Goal: Navigation & Orientation: Find specific page/section

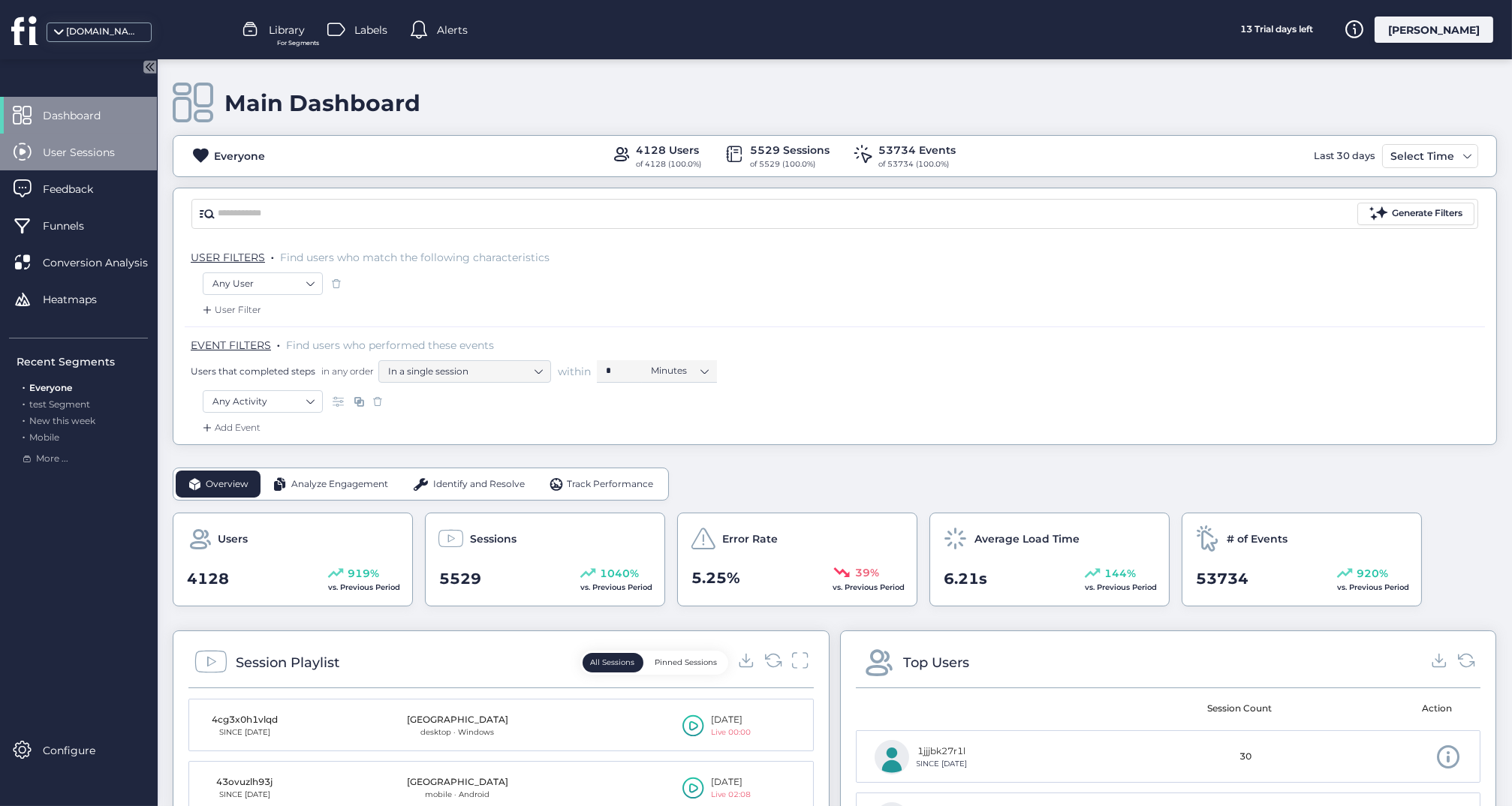
click at [80, 157] on span "User Sessions" at bounding box center [90, 152] width 95 height 17
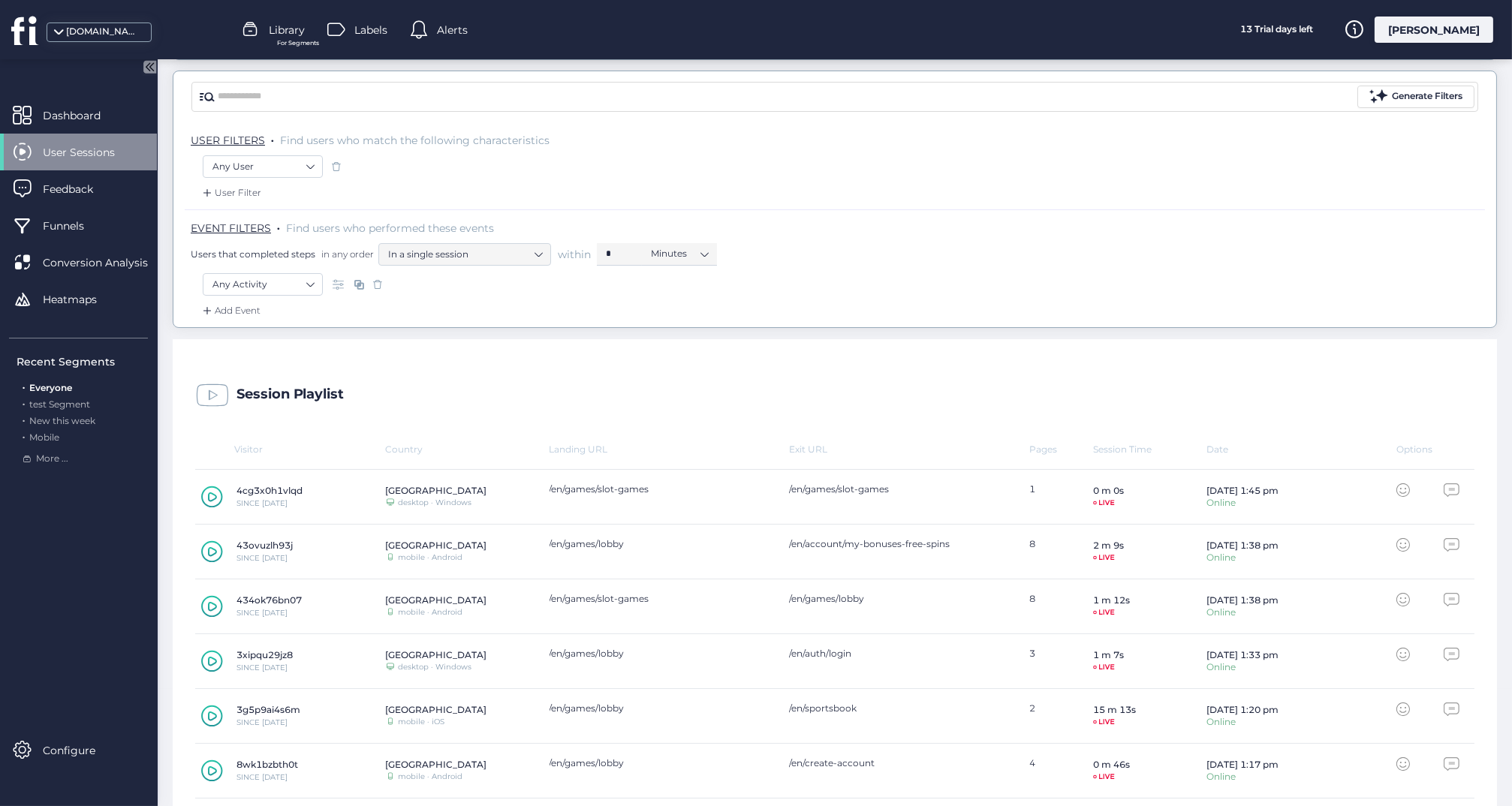
scroll to position [131, 0]
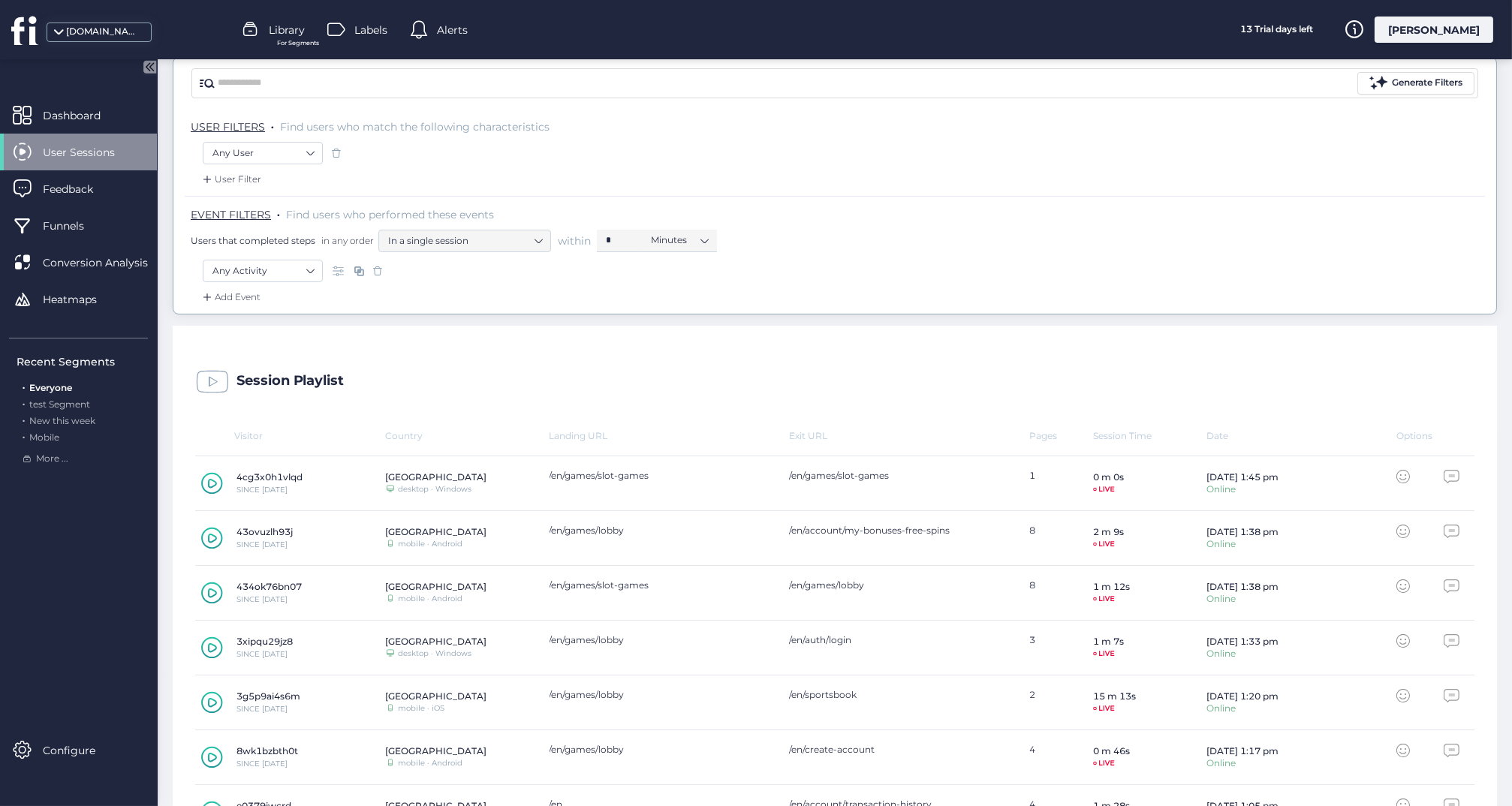
click at [211, 536] on icon at bounding box center [212, 537] width 22 height 22
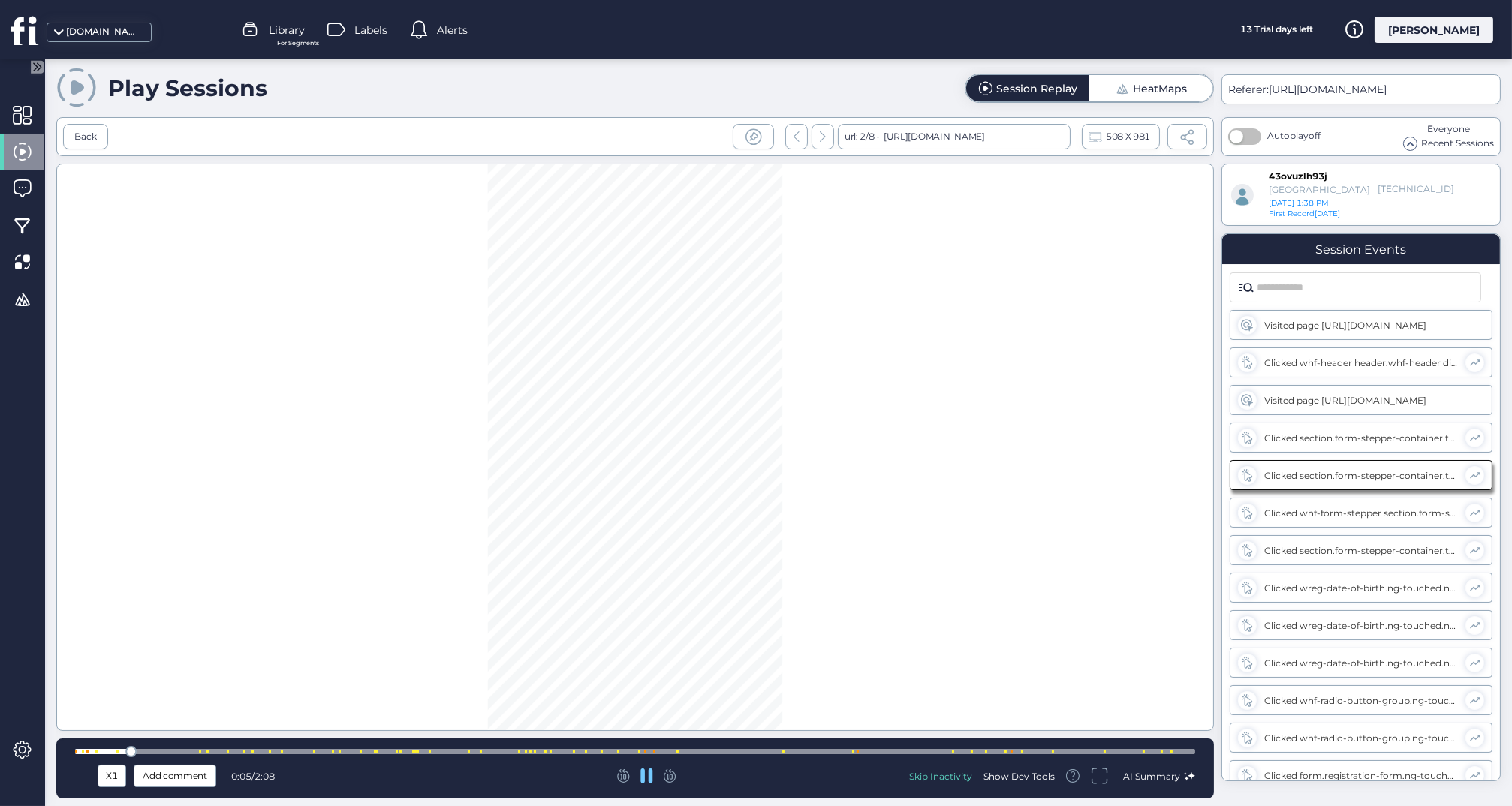
click at [993, 751] on div at bounding box center [635, 751] width 1120 height 5
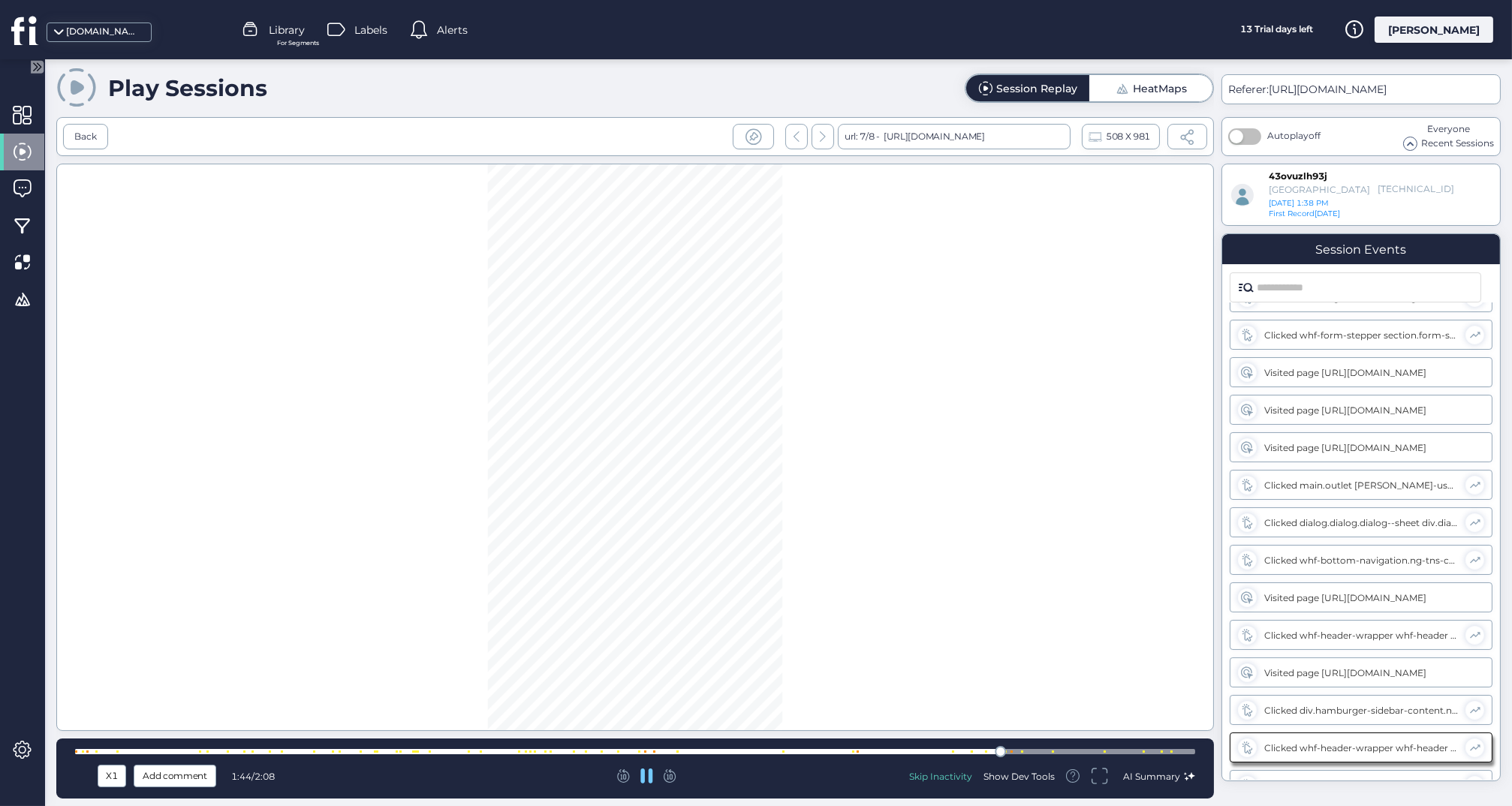
scroll to position [1585, 0]
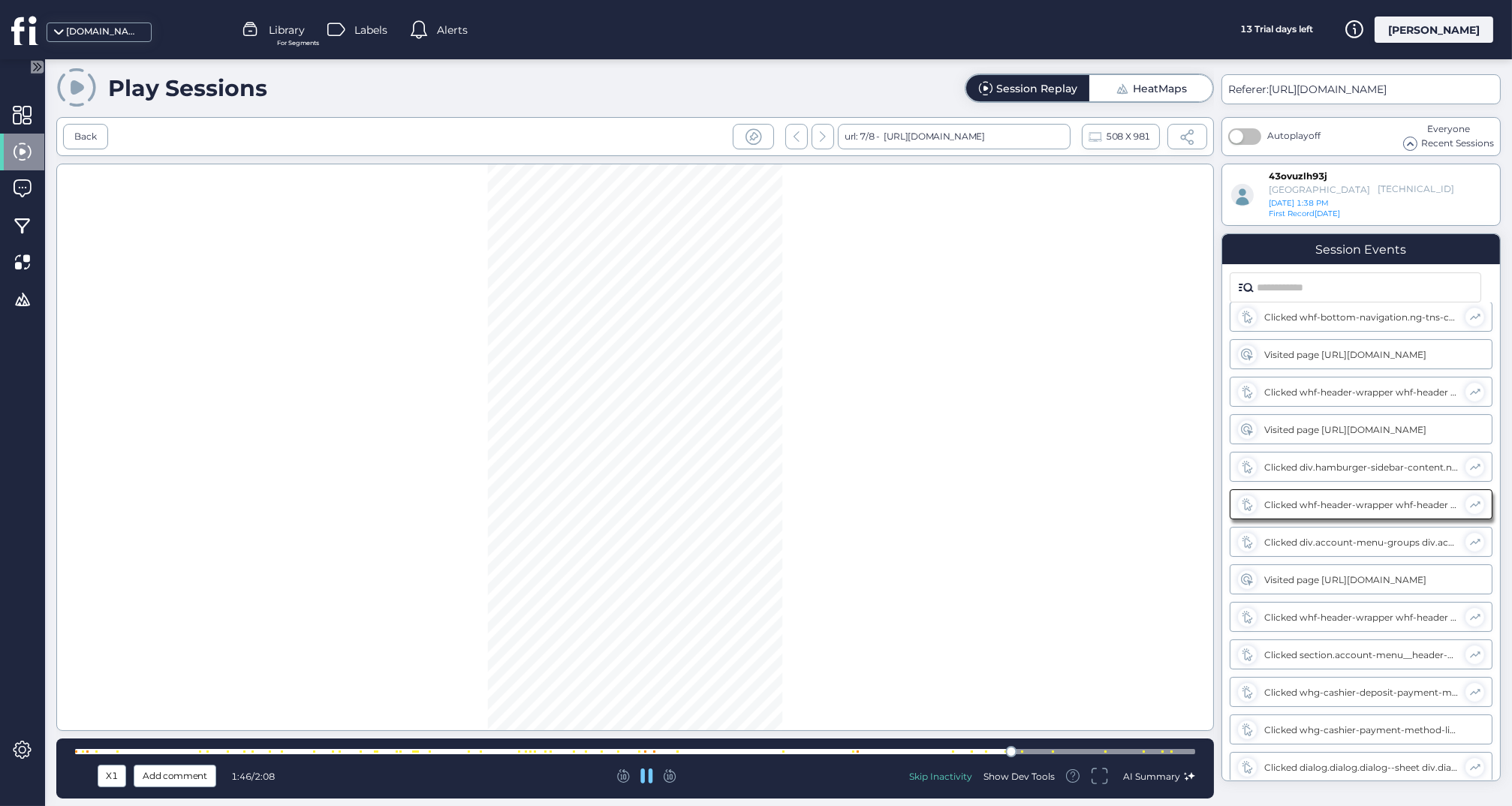
click at [908, 746] on div at bounding box center [635, 752] width 1120 height 12
click at [878, 746] on div at bounding box center [635, 752] width 1120 height 12
click at [778, 749] on div at bounding box center [635, 751] width 1120 height 5
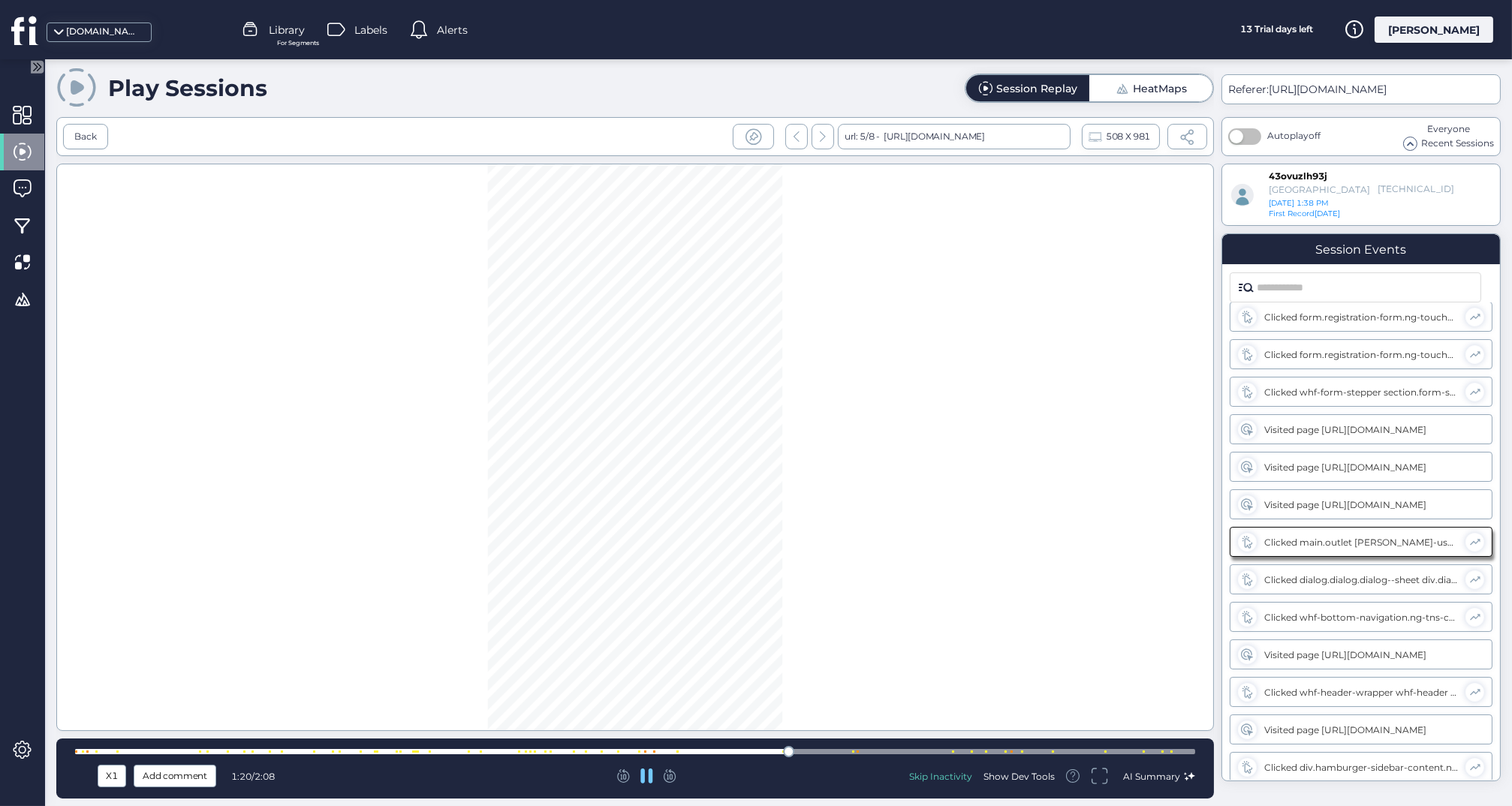
scroll to position [1359, 0]
click at [685, 753] on div at bounding box center [635, 751] width 1120 height 5
click at [602, 753] on div at bounding box center [635, 751] width 1120 height 5
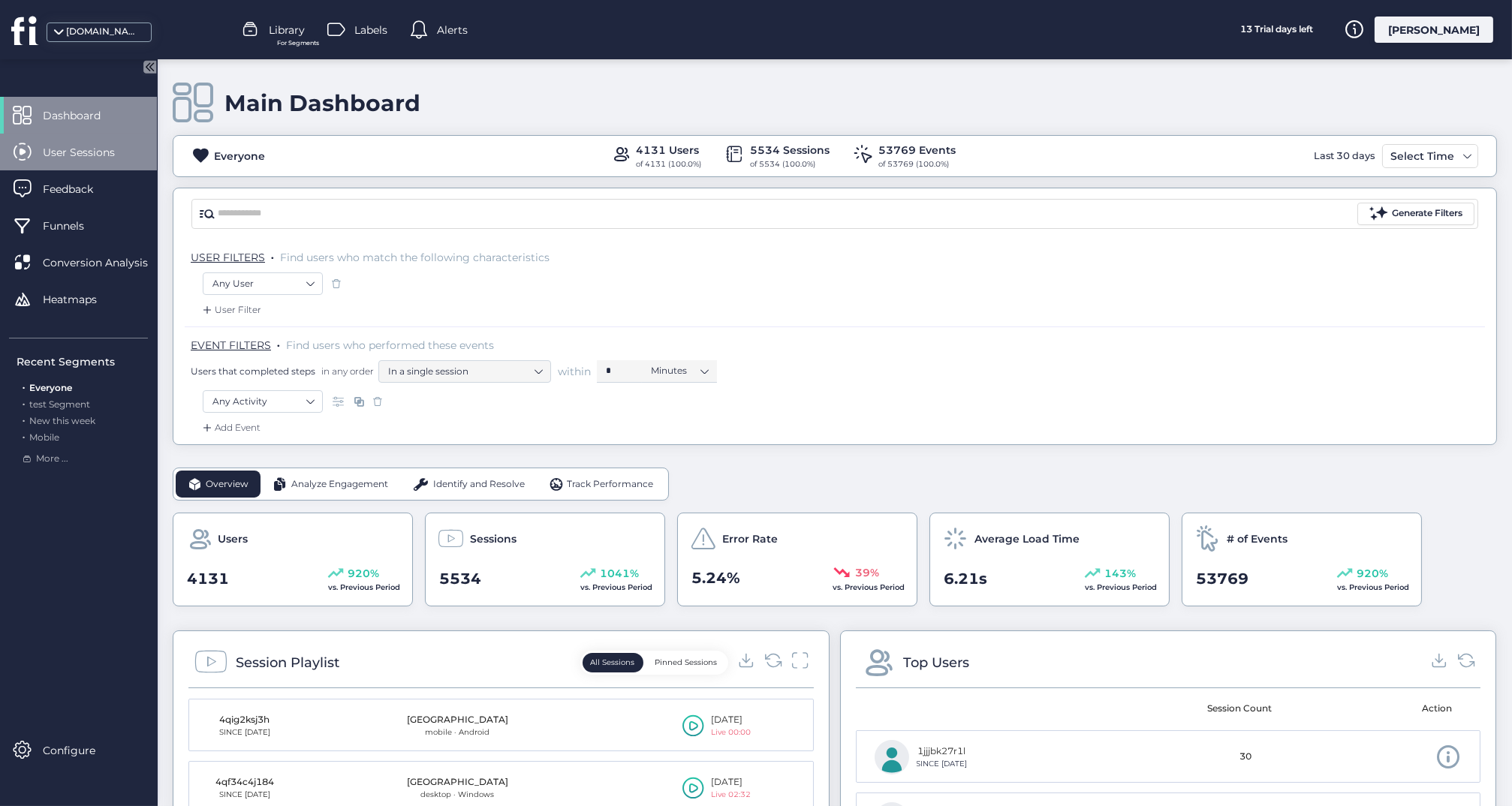
click at [113, 153] on span "User Sessions" at bounding box center [90, 152] width 95 height 17
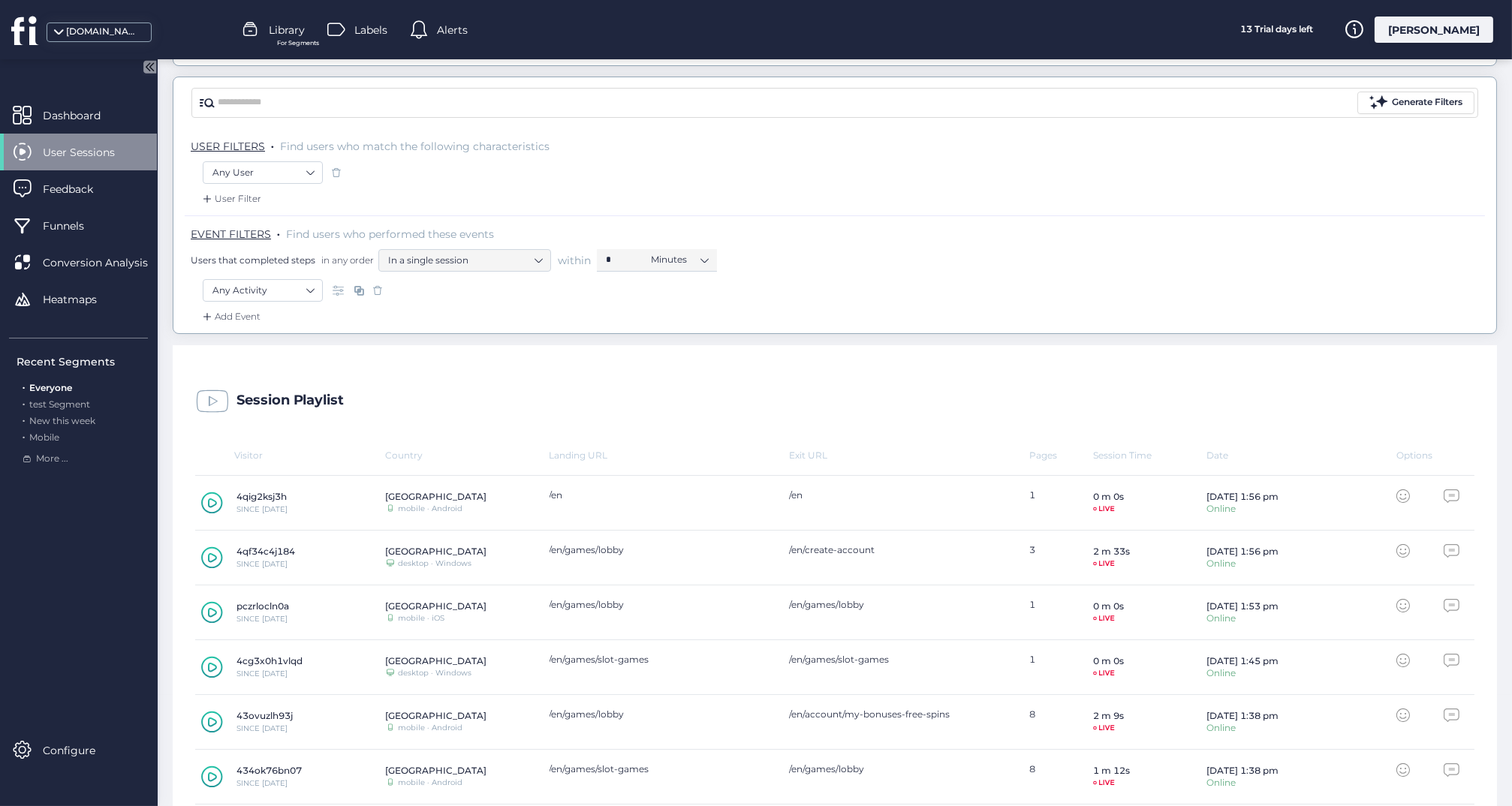
scroll to position [118, 0]
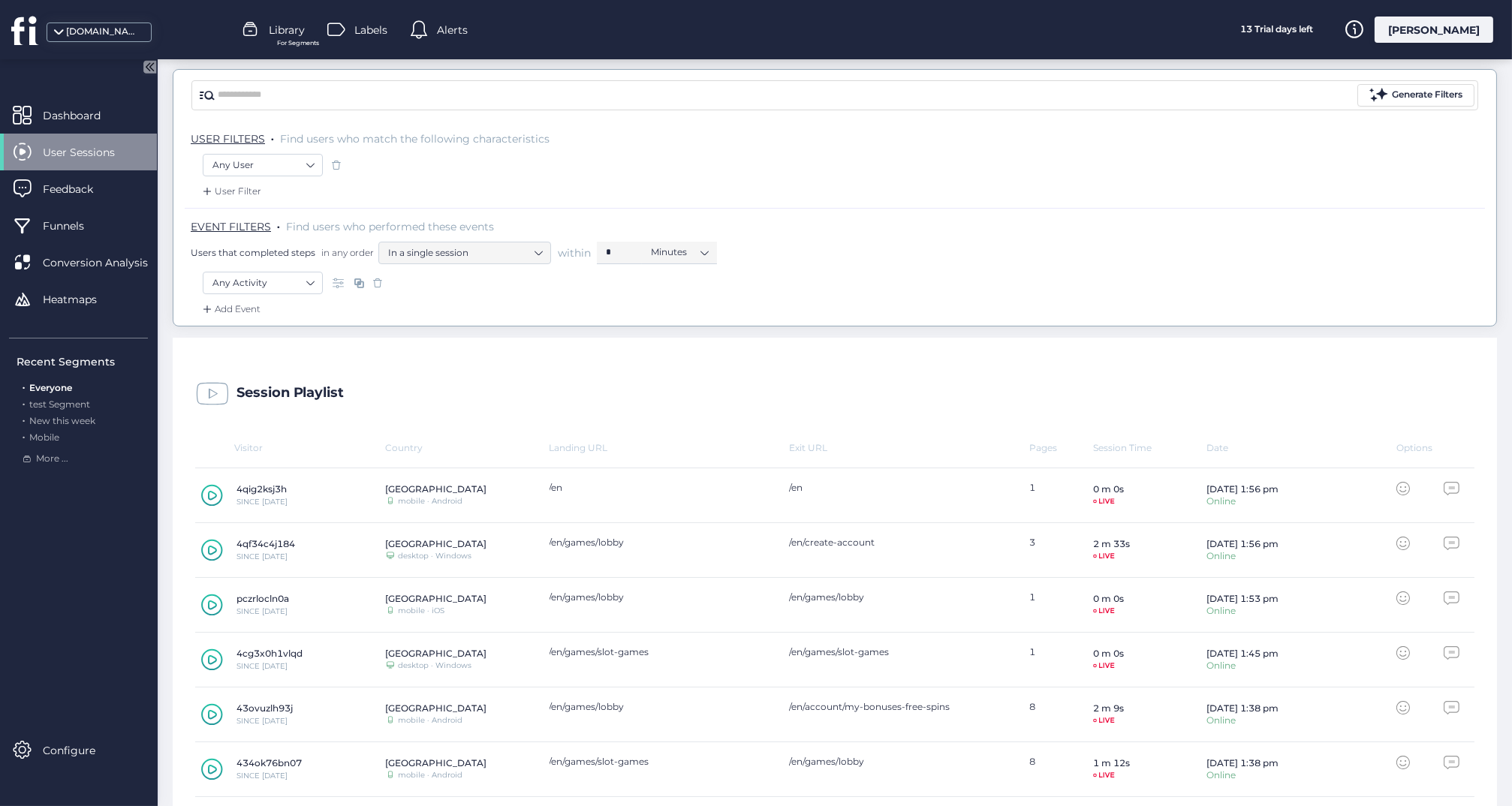
click at [211, 547] on icon at bounding box center [212, 550] width 22 height 22
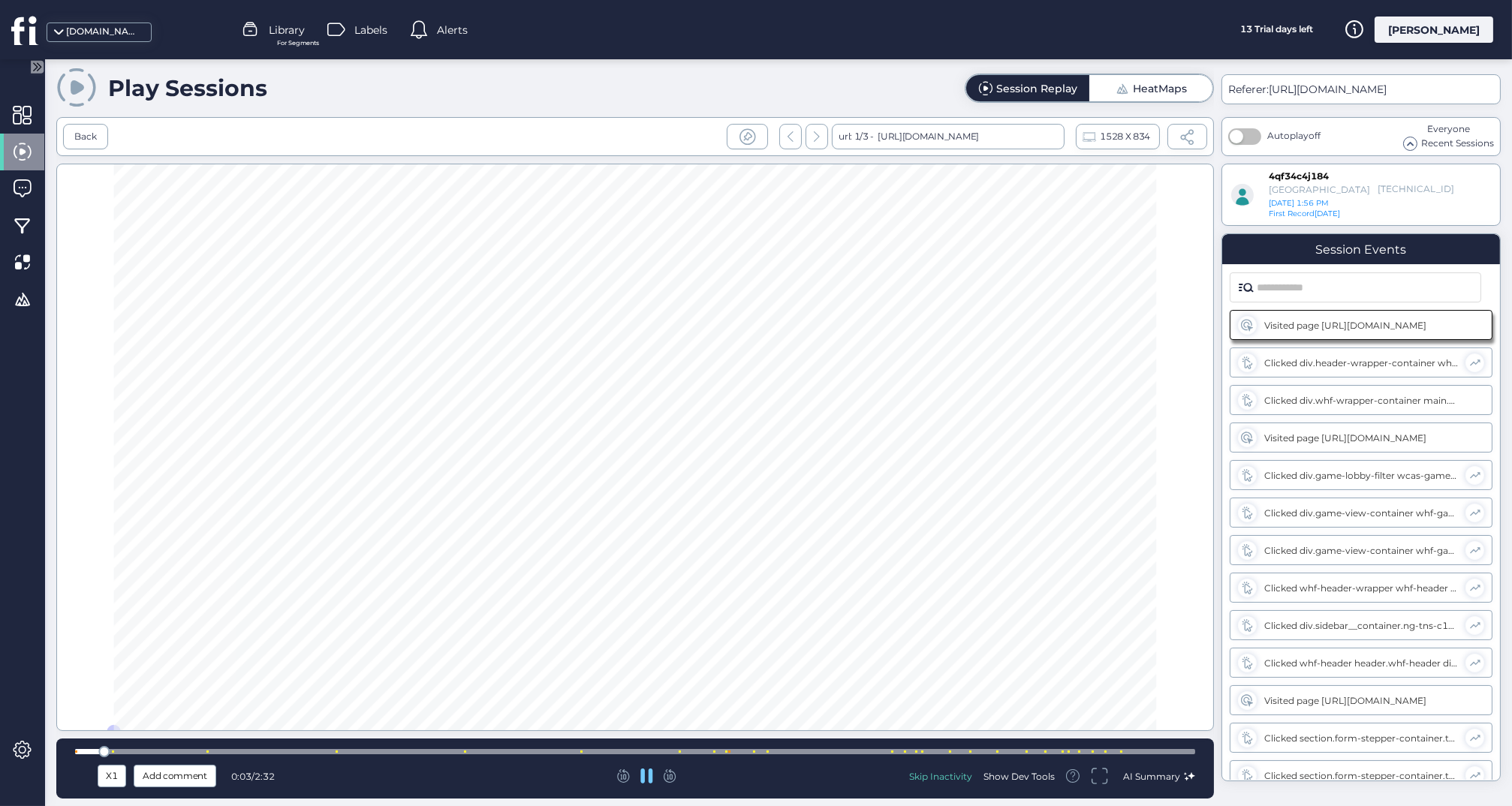
click at [1108, 753] on div at bounding box center [635, 751] width 1120 height 5
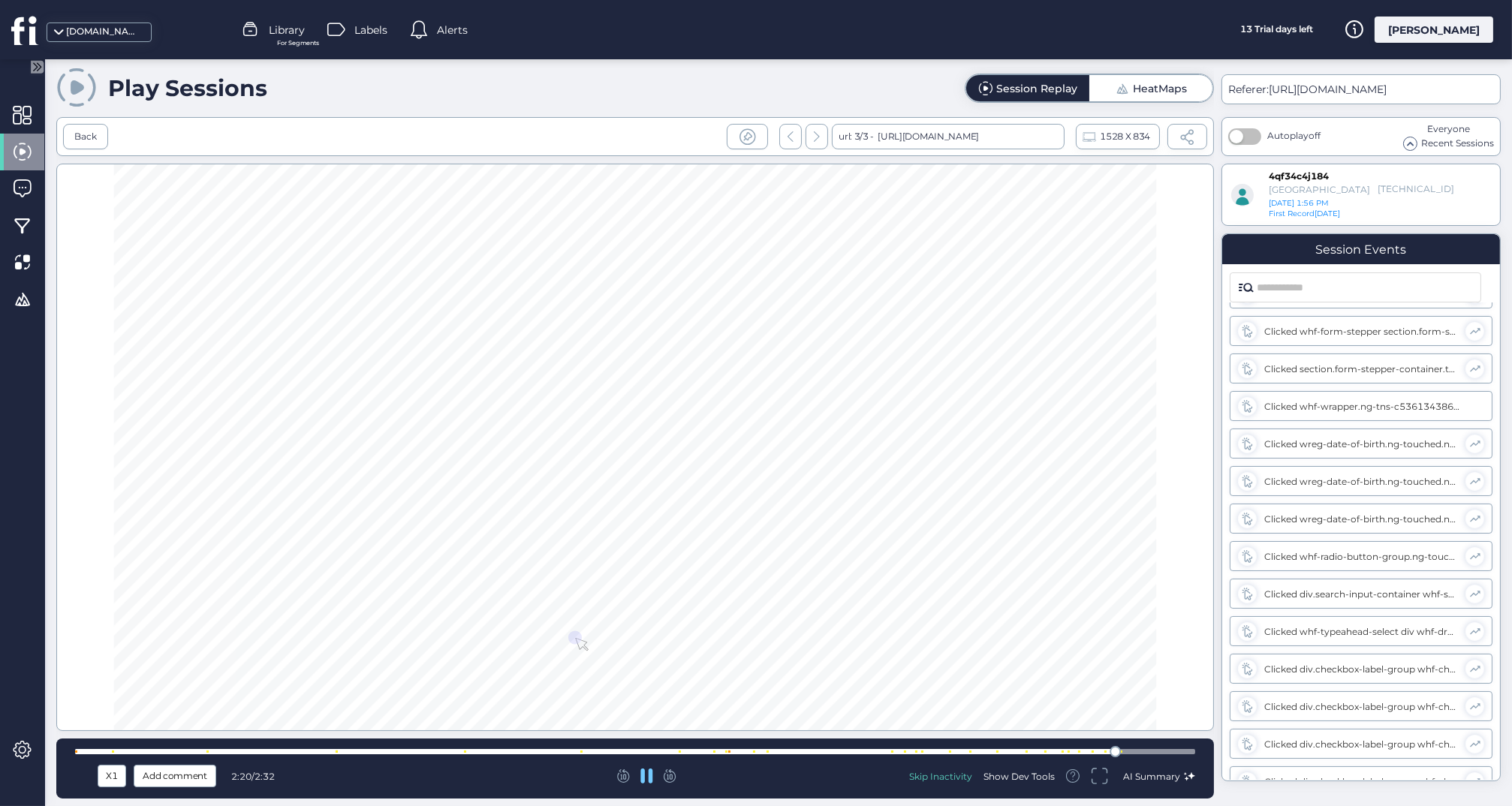
scroll to position [573, 0]
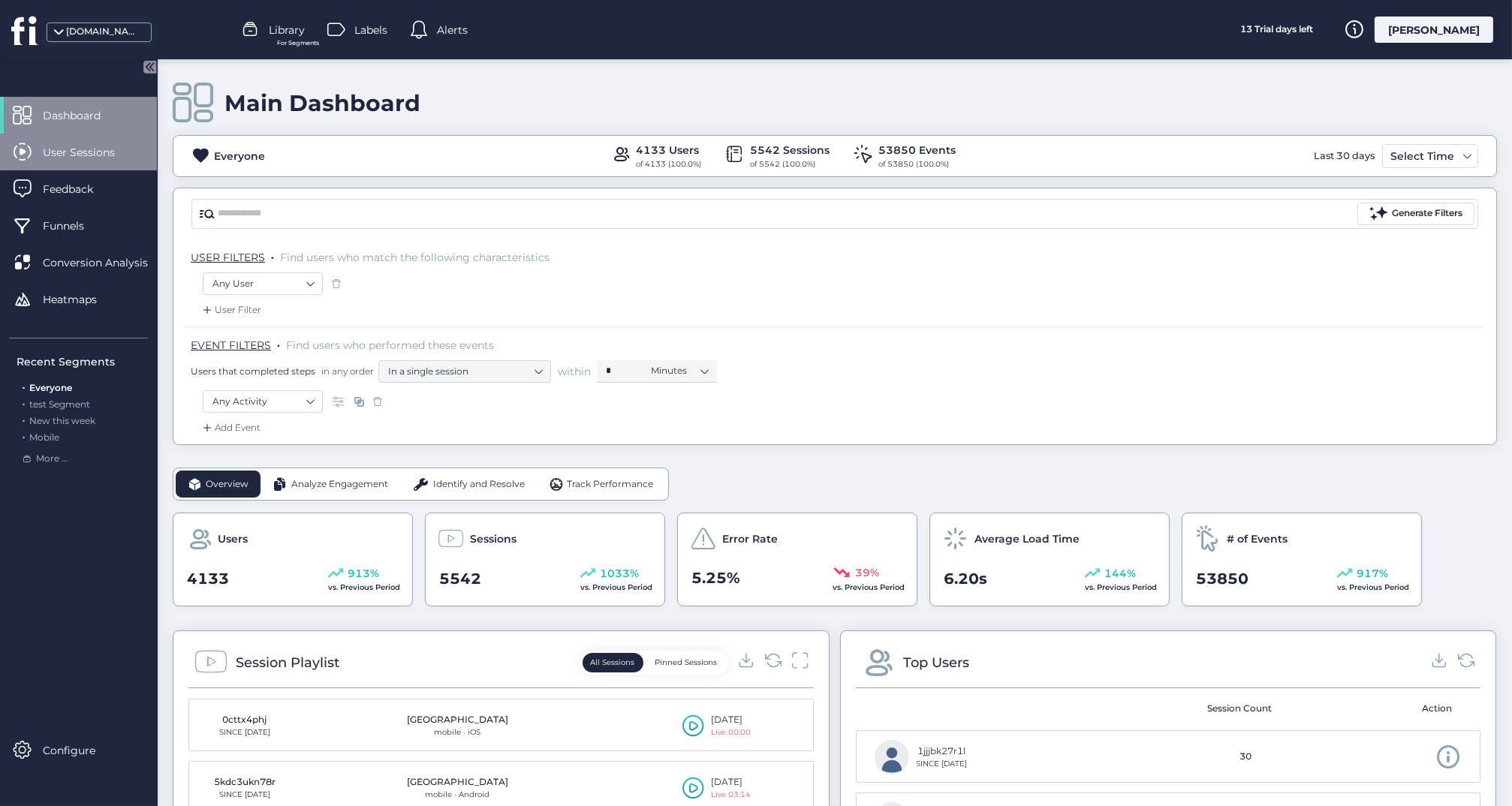
click at [67, 148] on span "User Sessions" at bounding box center [90, 152] width 95 height 17
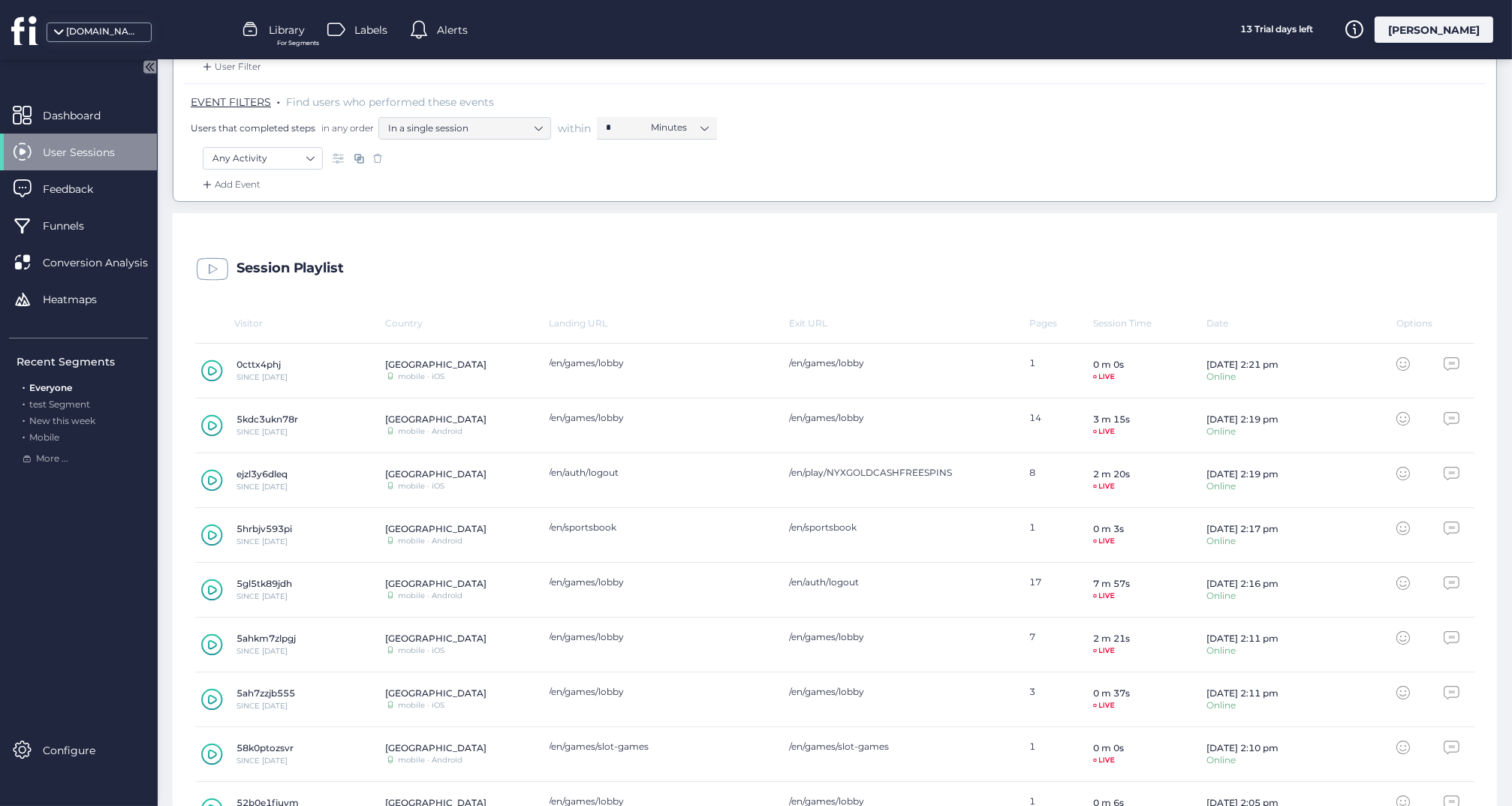
scroll to position [246, 0]
click at [217, 419] on icon at bounding box center [212, 422] width 22 height 22
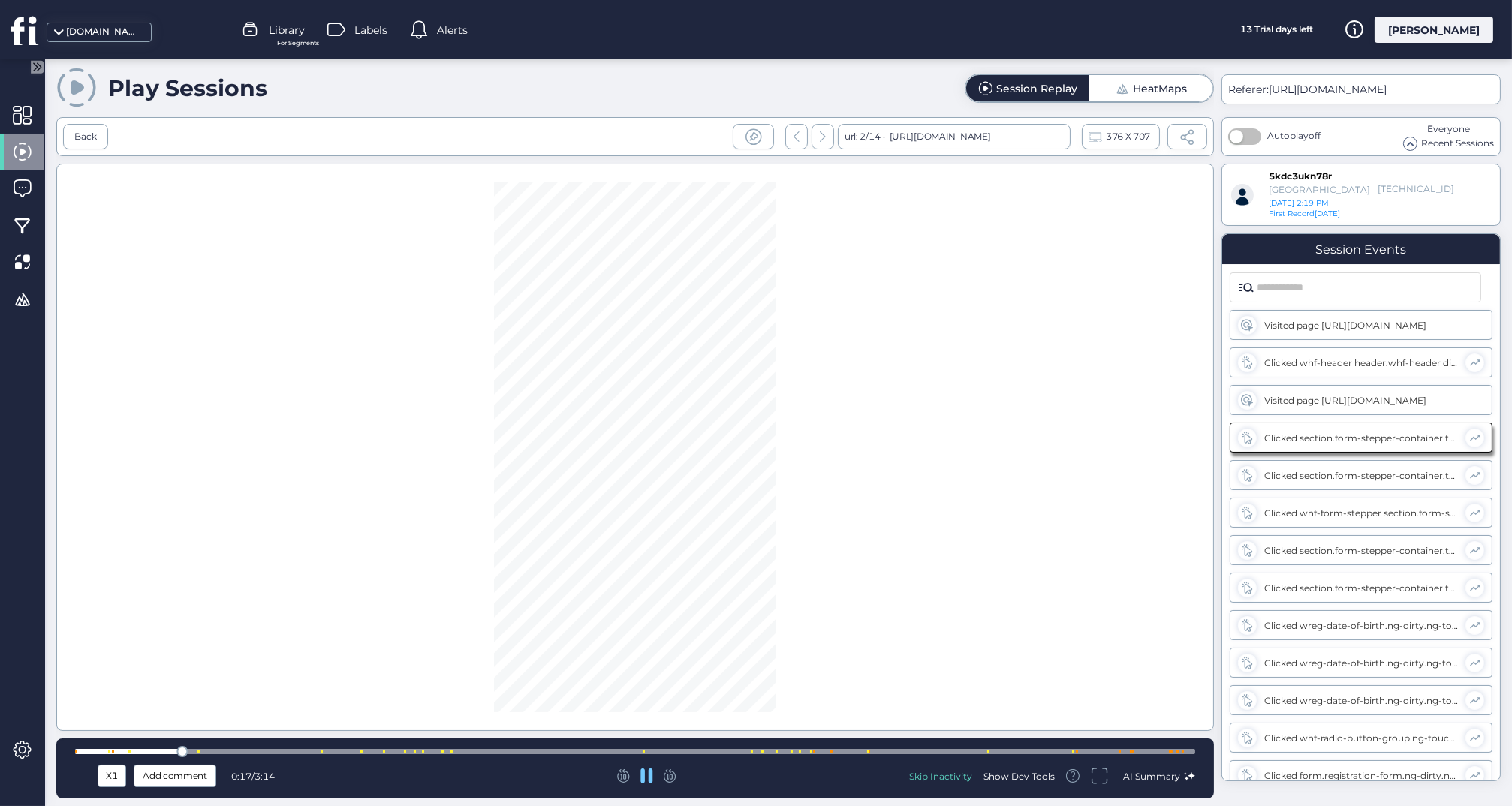
click at [1048, 749] on div at bounding box center [635, 751] width 1120 height 5
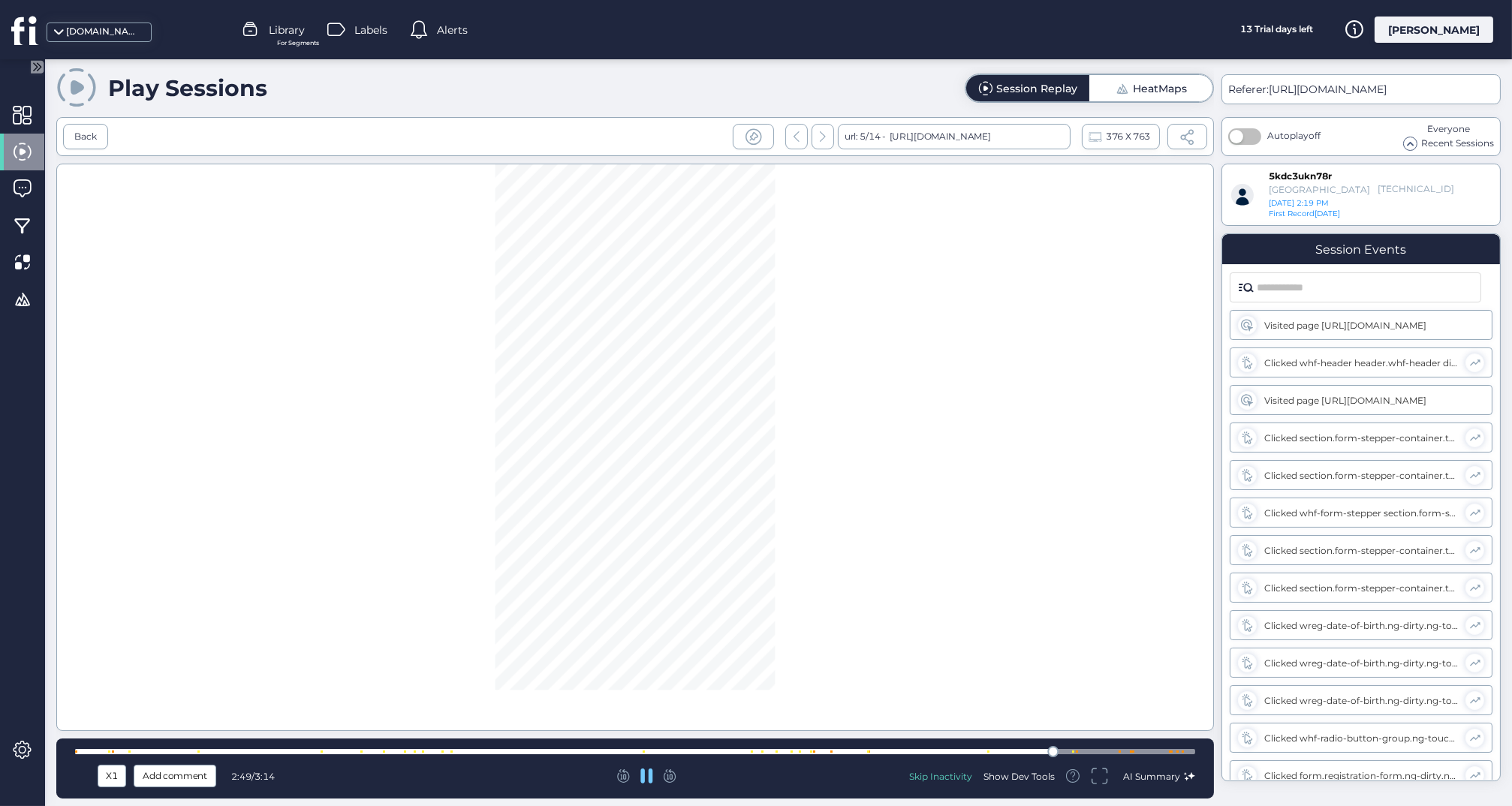
scroll to position [684, 0]
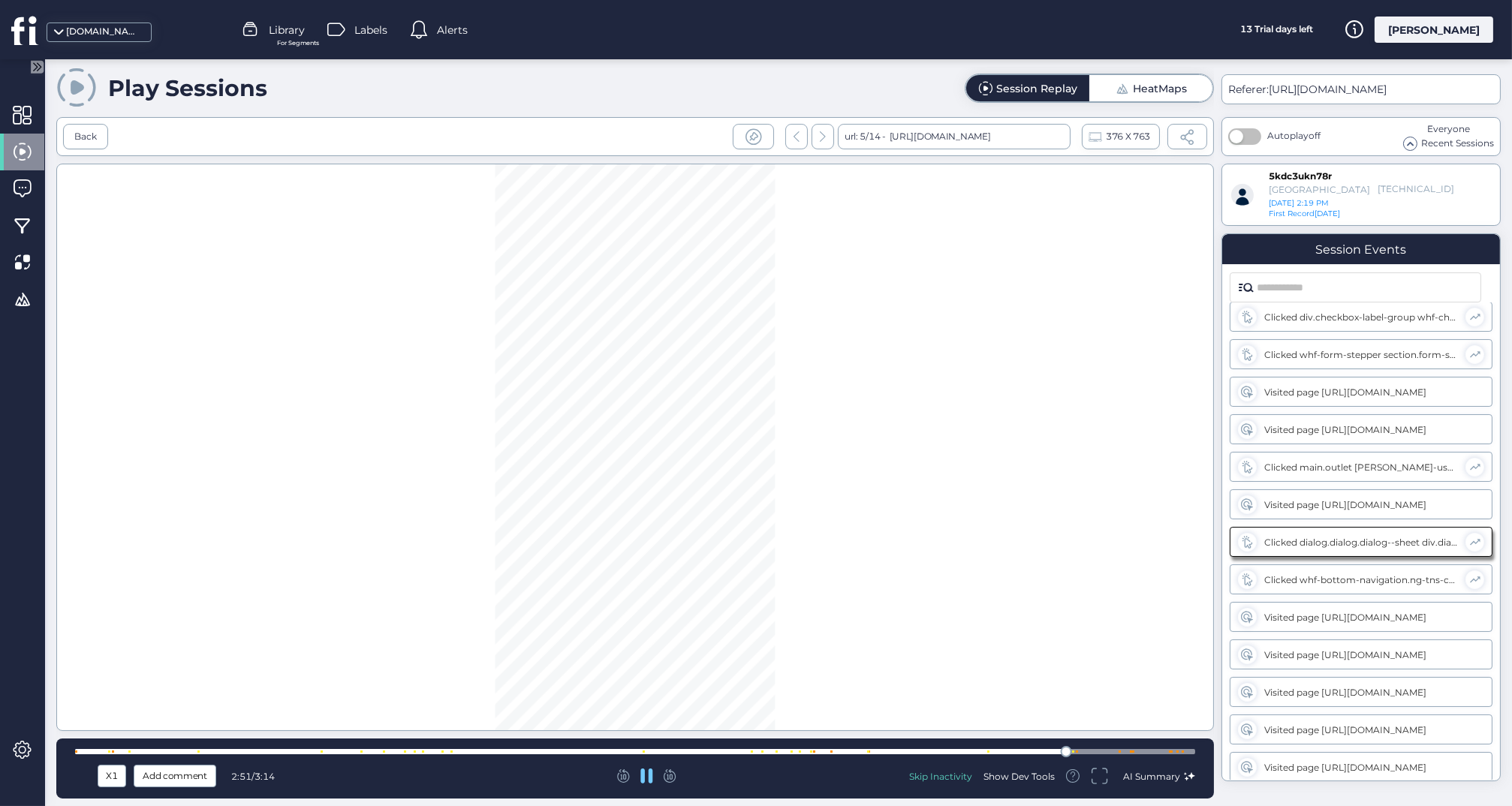
click at [978, 754] on div at bounding box center [635, 751] width 1120 height 5
click at [933, 753] on div at bounding box center [635, 751] width 1120 height 5
